Goal: Task Accomplishment & Management: Manage account settings

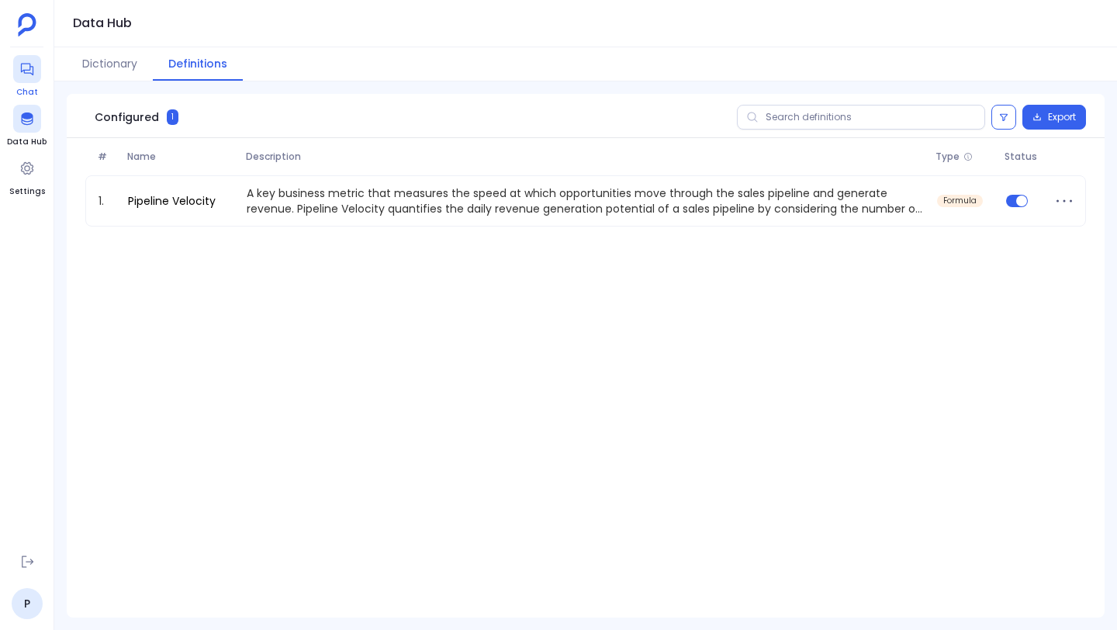
click at [21, 67] on icon at bounding box center [26, 70] width 12 height 12
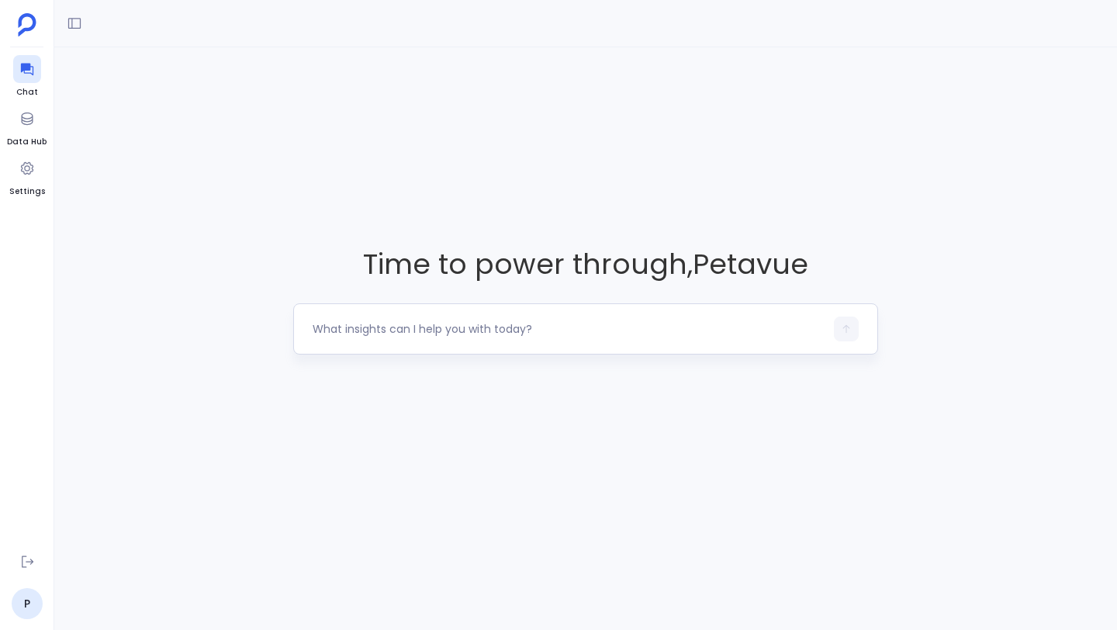
click at [347, 318] on div at bounding box center [569, 329] width 512 height 25
click at [336, 327] on textarea at bounding box center [569, 329] width 512 height 16
click at [20, 557] on icon at bounding box center [27, 562] width 16 height 16
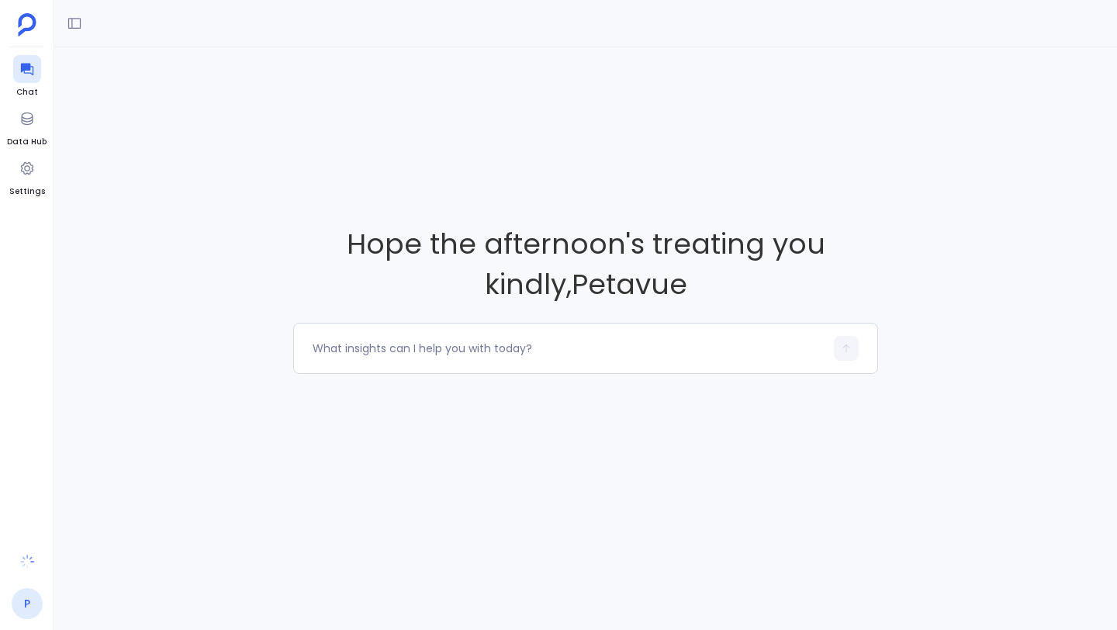
click at [24, 603] on link "P" at bounding box center [27, 603] width 31 height 31
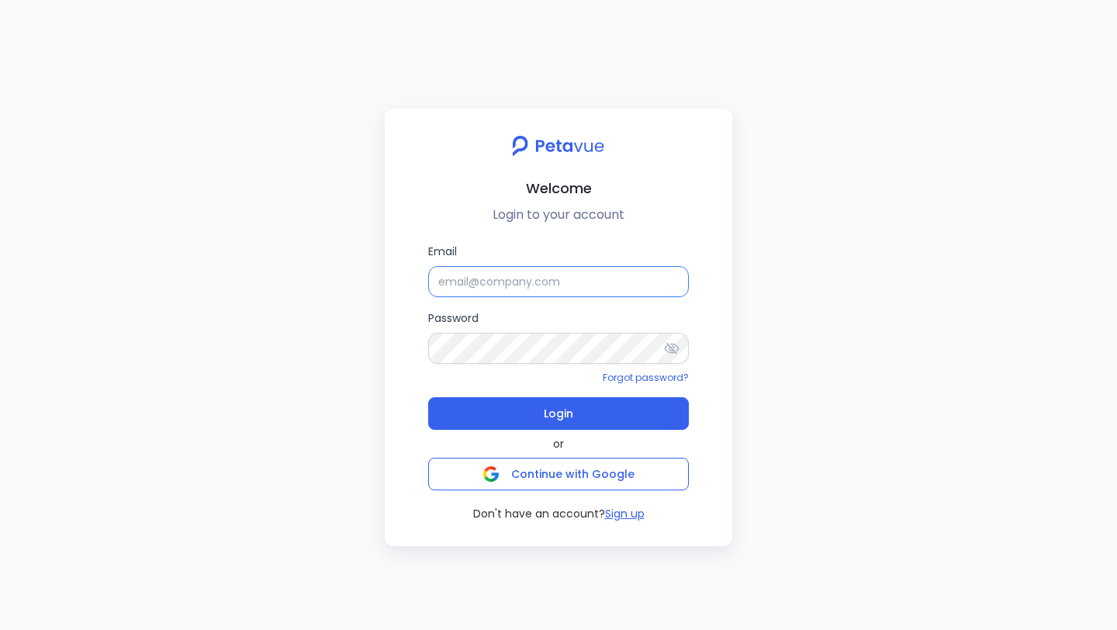
type input "[PERSON_NAME]"
drag, startPoint x: 568, startPoint y: 277, endPoint x: 406, endPoint y: 277, distance: 161.4
click at [406, 277] on div "Email [PERSON_NAME] Password Forgot password? Login or Continue with Google Don…" at bounding box center [558, 382] width 323 height 278
paste input "[PERSON_NAME][EMAIL_ADDRESS][DOMAIN_NAME]"
type input "[PERSON_NAME][EMAIL_ADDRESS][DOMAIN_NAME]"
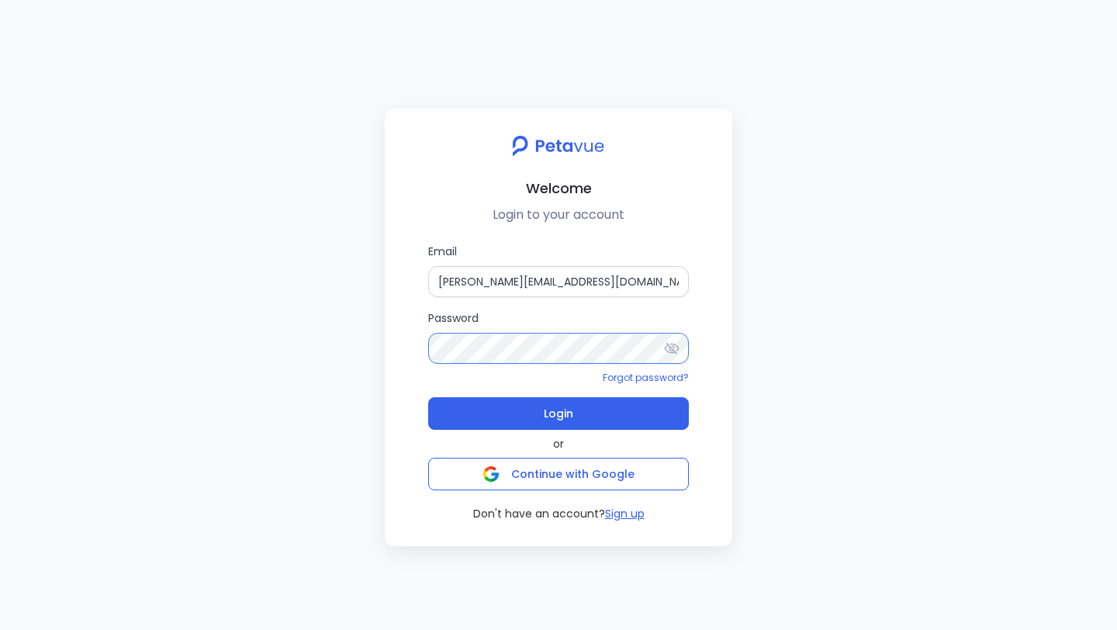
click at [383, 338] on div "Welcome Login to your account Email [PERSON_NAME][EMAIL_ADDRESS][DOMAIN_NAME] P…" at bounding box center [558, 315] width 1117 height 630
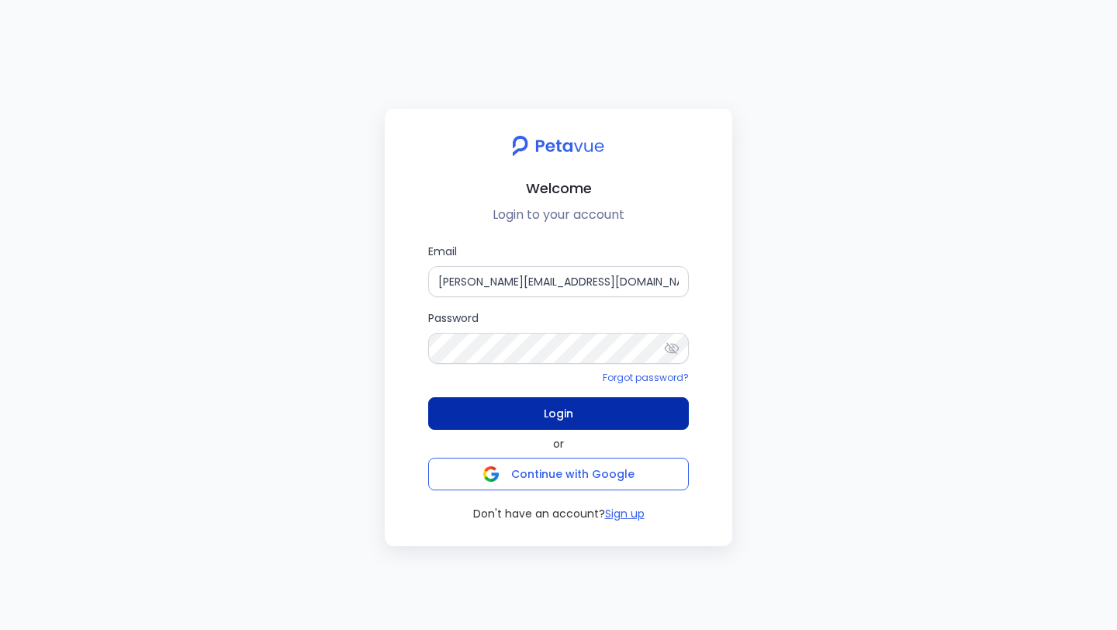
click at [470, 408] on button "Login" at bounding box center [558, 413] width 261 height 33
